Goal: Communication & Community: Answer question/provide support

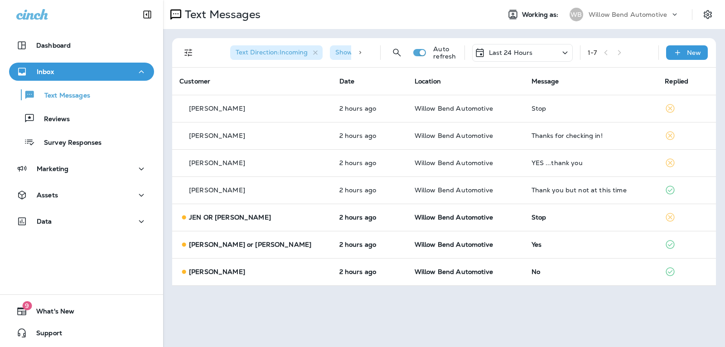
click at [534, 54] on div "Last 24 Hours" at bounding box center [522, 53] width 101 height 18
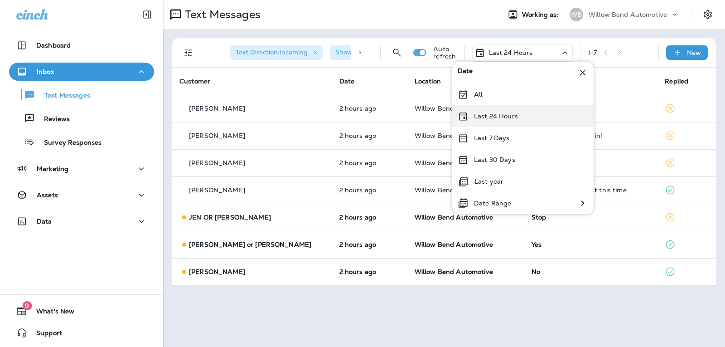
click at [522, 116] on div "Last 24 Hours" at bounding box center [522, 116] width 141 height 22
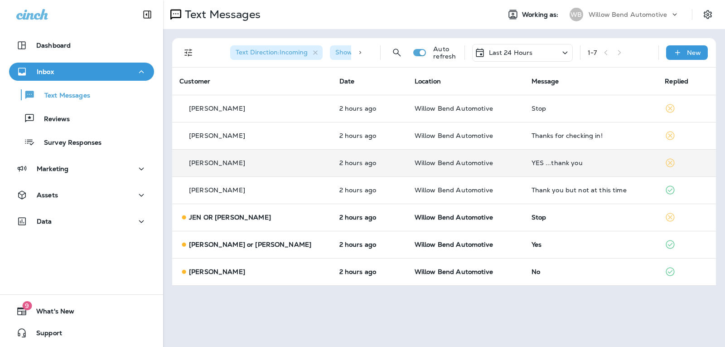
click at [578, 162] on div "YES ...thank you" at bounding box center [591, 162] width 119 height 7
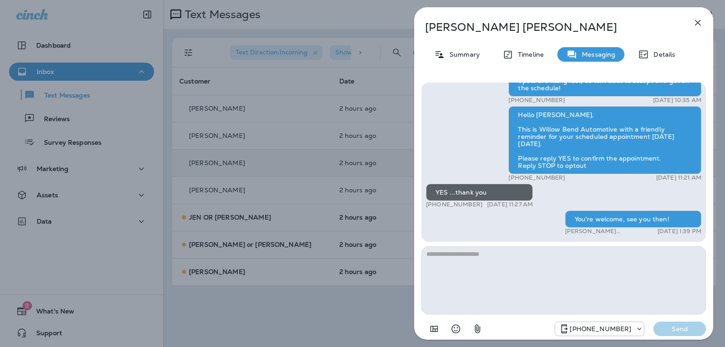
click at [691, 23] on button "button" at bounding box center [698, 23] width 18 height 18
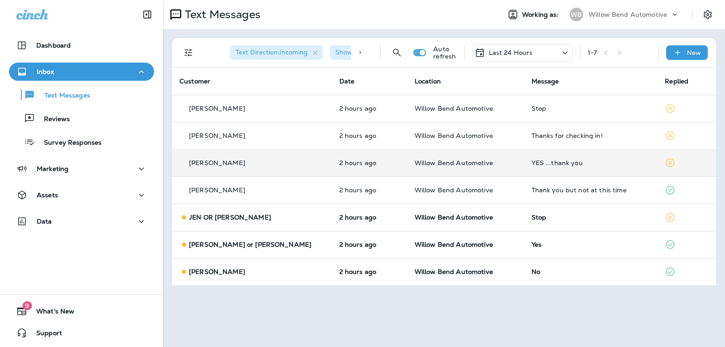
click at [530, 54] on p "Last 24 Hours" at bounding box center [511, 52] width 44 height 7
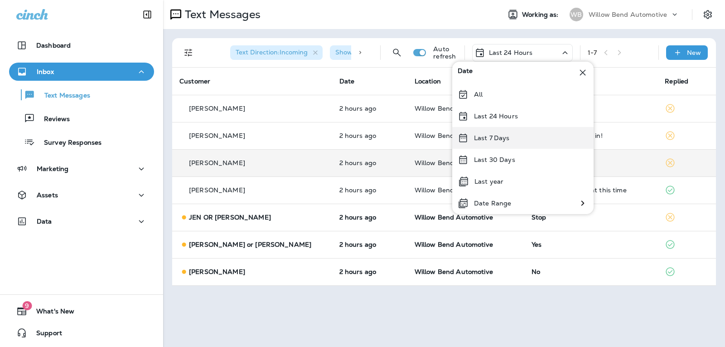
click at [518, 136] on div "Last 7 Days" at bounding box center [522, 138] width 141 height 22
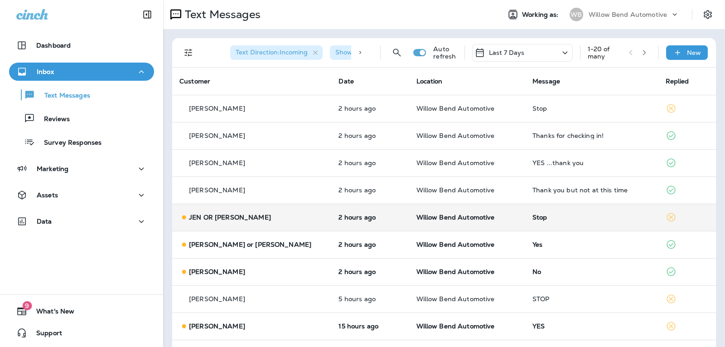
click at [568, 208] on td "Stop" at bounding box center [591, 217] width 133 height 27
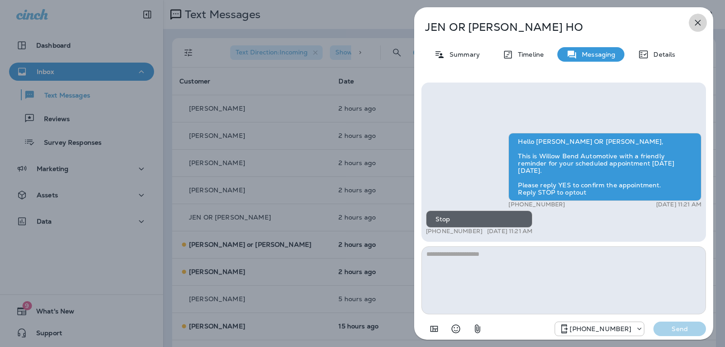
click at [703, 22] on icon "button" at bounding box center [698, 22] width 11 height 11
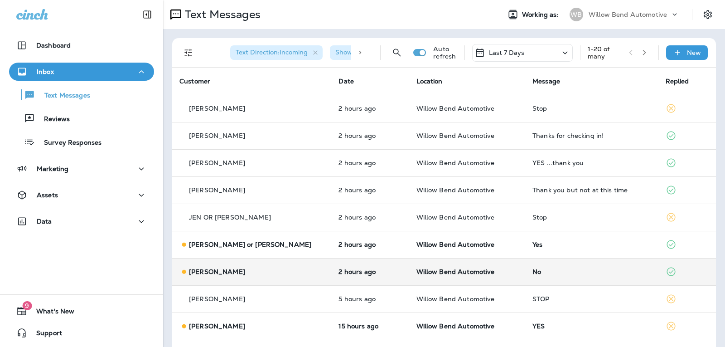
click at [535, 271] on div "No" at bounding box center [592, 271] width 119 height 7
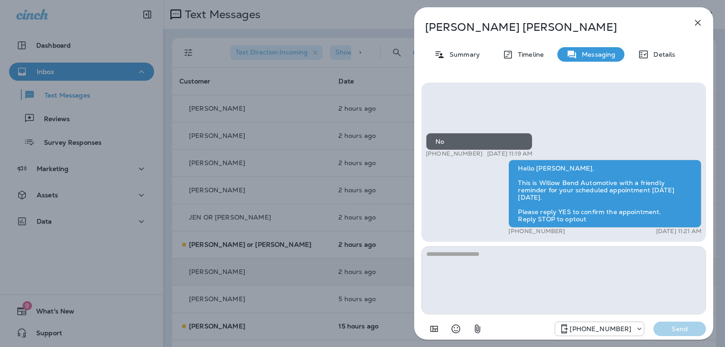
click at [512, 256] on textarea at bounding box center [564, 280] width 285 height 68
type textarea "*"
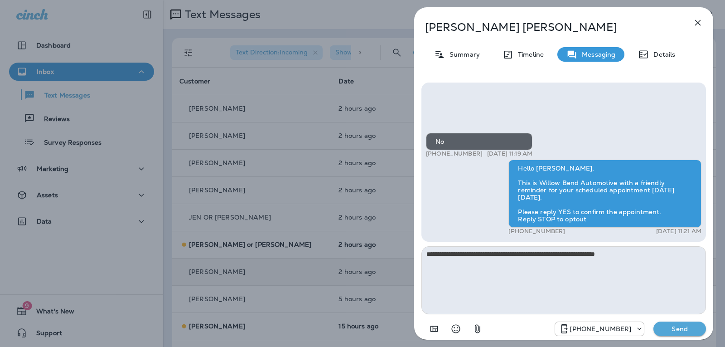
click at [441, 252] on textarea "**********" at bounding box center [564, 280] width 285 height 68
click at [632, 257] on textarea "**********" at bounding box center [564, 280] width 285 height 68
type textarea "**********"
drag, startPoint x: 693, startPoint y: 331, endPoint x: 692, endPoint y: 326, distance: 6.0
click at [693, 331] on p "Send" at bounding box center [680, 329] width 38 height 8
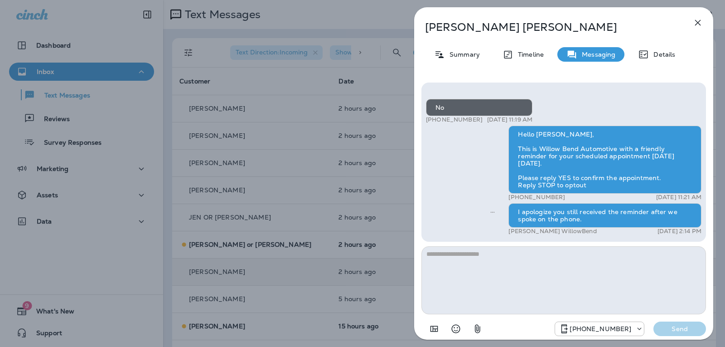
click at [699, 20] on icon "button" at bounding box center [698, 22] width 11 height 11
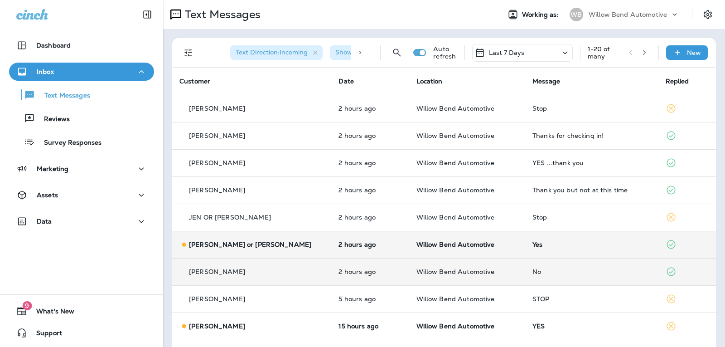
click at [541, 242] on div "Yes" at bounding box center [592, 244] width 119 height 7
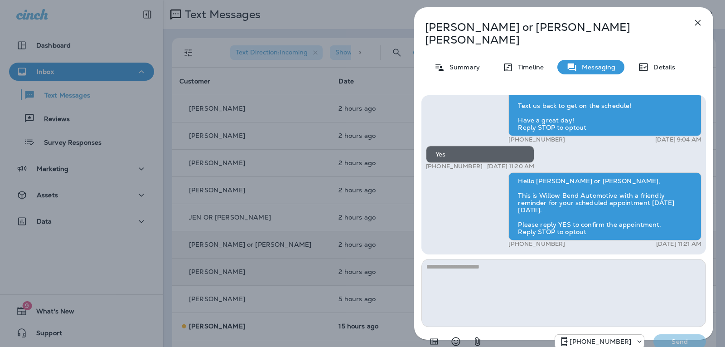
click at [500, 260] on textarea at bounding box center [564, 293] width 285 height 68
type textarea "**********"
click at [681, 337] on p "Send" at bounding box center [680, 341] width 38 height 8
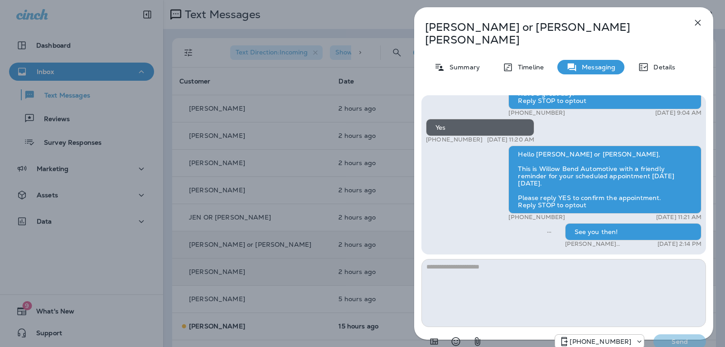
click at [697, 15] on button "button" at bounding box center [698, 23] width 18 height 18
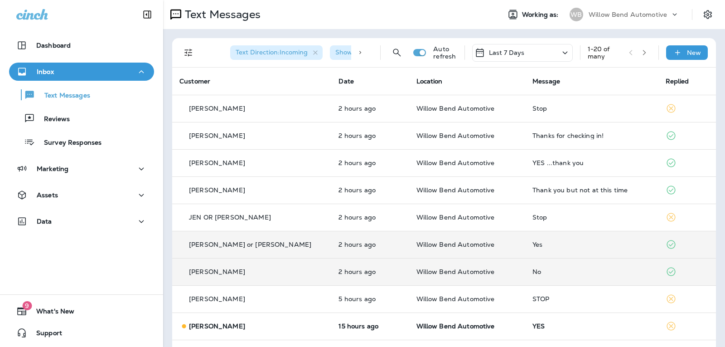
click at [539, 49] on div "Last 7 Days" at bounding box center [522, 53] width 101 height 18
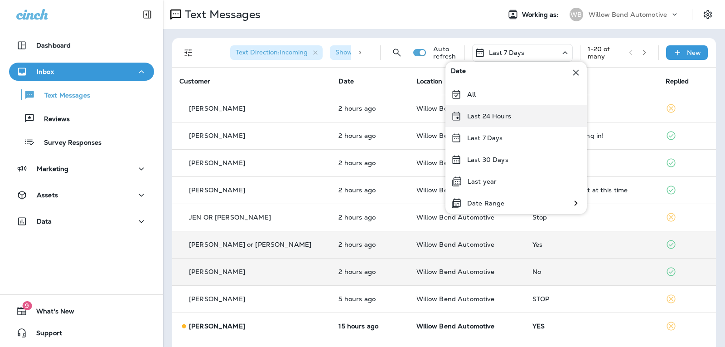
click at [509, 121] on div "Last 24 Hours" at bounding box center [516, 116] width 141 height 22
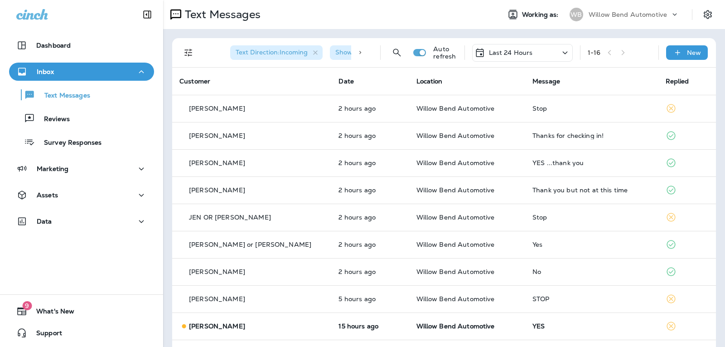
click at [524, 52] on p "Last 24 Hours" at bounding box center [511, 52] width 44 height 7
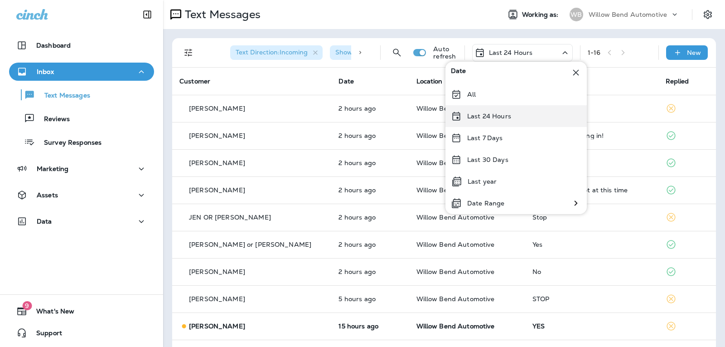
click at [526, 115] on div "Last 24 Hours" at bounding box center [516, 116] width 141 height 22
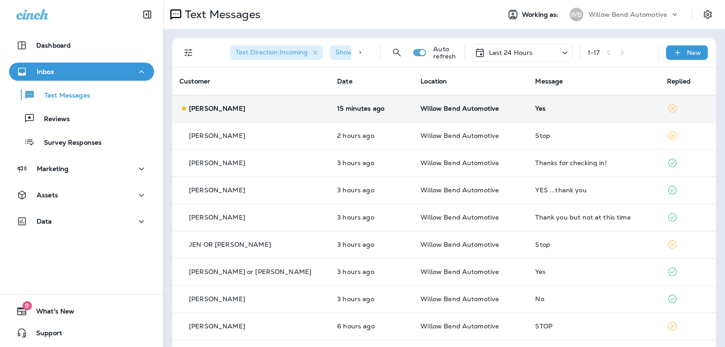
click at [541, 112] on td "Yes" at bounding box center [593, 108] width 131 height 27
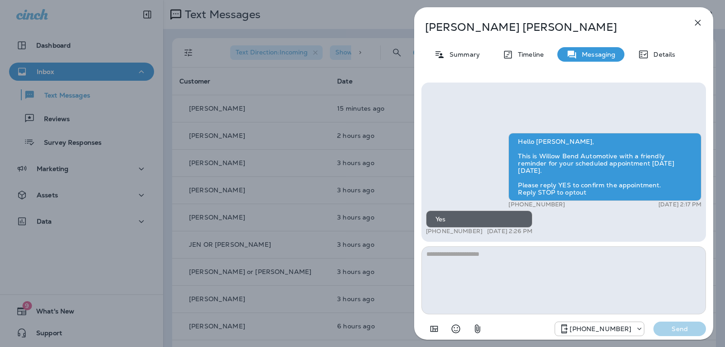
click at [586, 266] on textarea at bounding box center [564, 280] width 285 height 68
type textarea "**********"
click at [679, 330] on p "Send" at bounding box center [680, 329] width 38 height 8
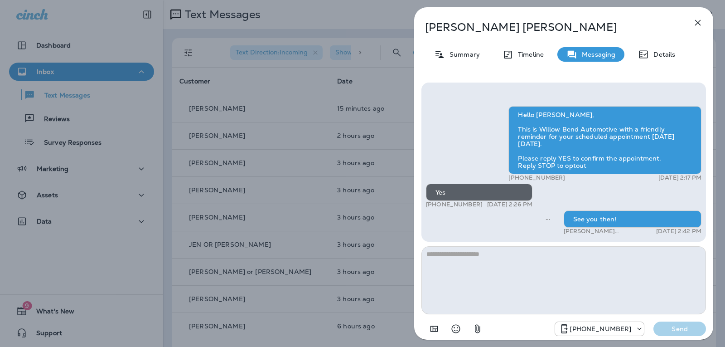
click at [699, 21] on icon "button" at bounding box center [698, 22] width 11 height 11
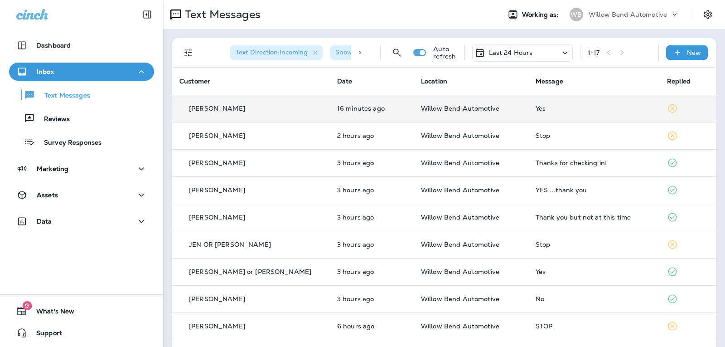
click at [620, 108] on div "Yes" at bounding box center [594, 108] width 117 height 7
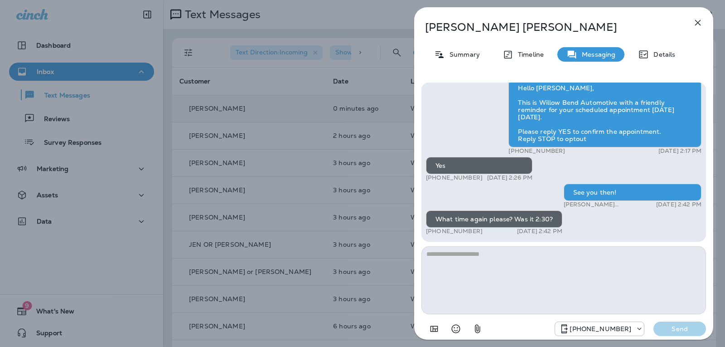
click at [443, 255] on textarea at bounding box center [564, 280] width 285 height 68
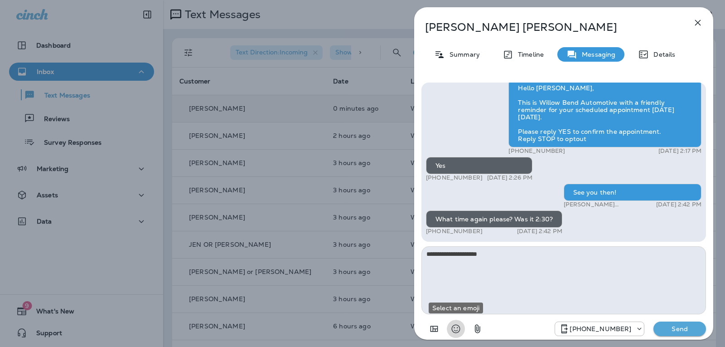
click at [454, 333] on icon "Select an emoji" at bounding box center [456, 328] width 11 height 11
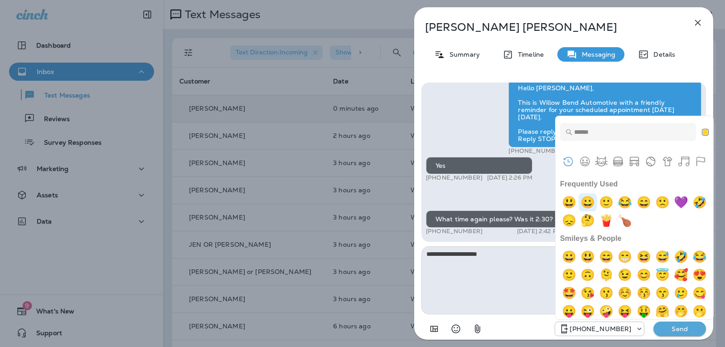
click at [592, 202] on img "grinning" at bounding box center [588, 202] width 18 height 18
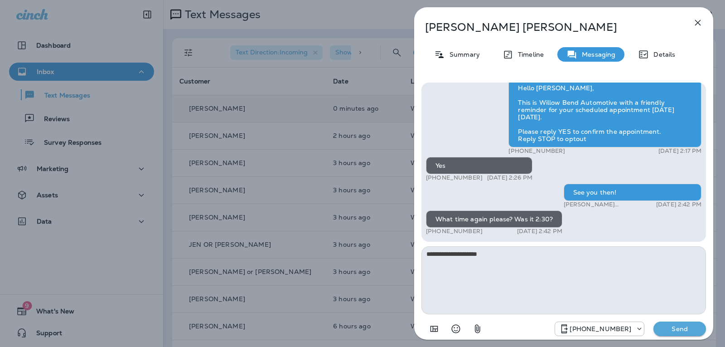
type textarea "**********"
click at [666, 330] on p "Send" at bounding box center [680, 329] width 38 height 8
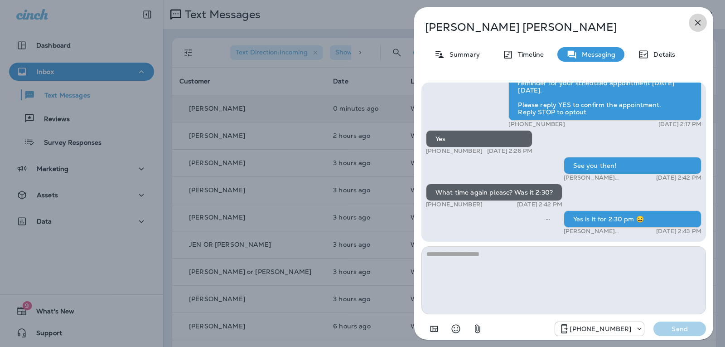
click at [694, 18] on icon "button" at bounding box center [698, 22] width 11 height 11
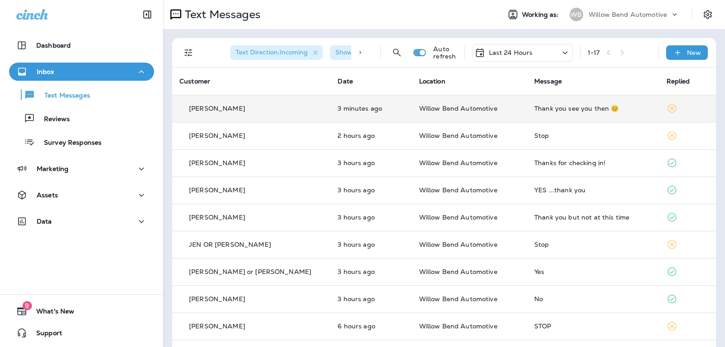
click at [575, 107] on div "Thank you see you then 😊" at bounding box center [594, 108] width 118 height 7
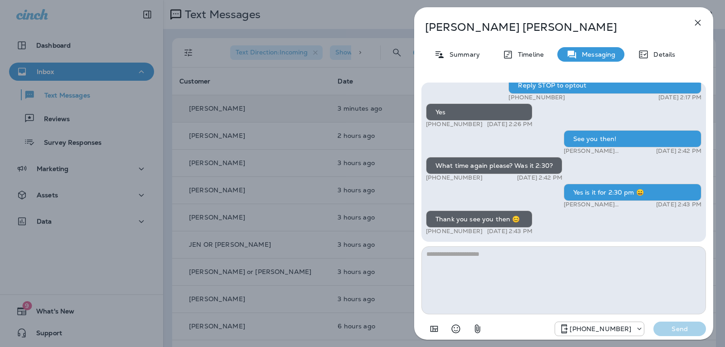
click at [476, 253] on textarea at bounding box center [564, 280] width 285 height 68
type textarea "**********"
click at [675, 324] on button "Send" at bounding box center [680, 328] width 53 height 15
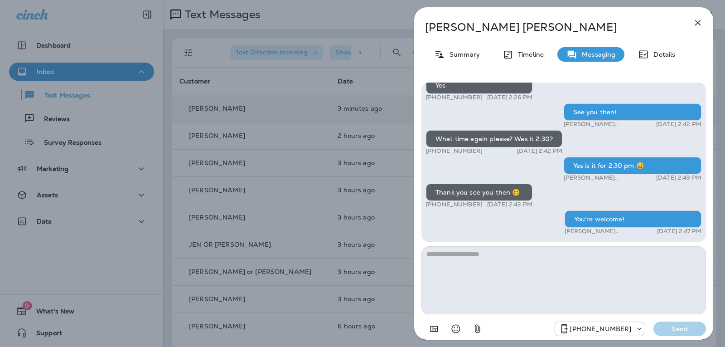
click at [696, 23] on icon "button" at bounding box center [698, 22] width 11 height 11
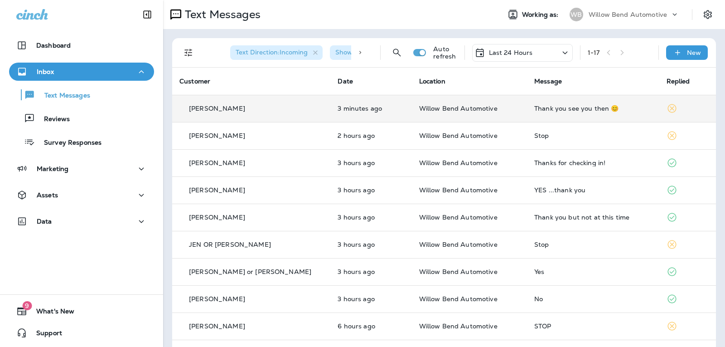
click at [516, 49] on p "Last 24 Hours" at bounding box center [511, 52] width 44 height 7
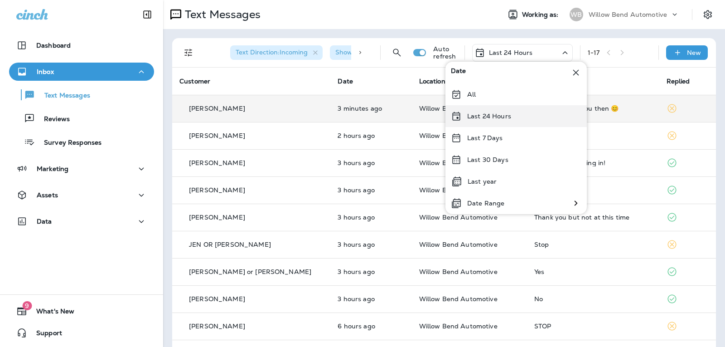
click at [506, 119] on p "Last 24 Hours" at bounding box center [489, 115] width 44 height 7
